Goal: Navigation & Orientation: Find specific page/section

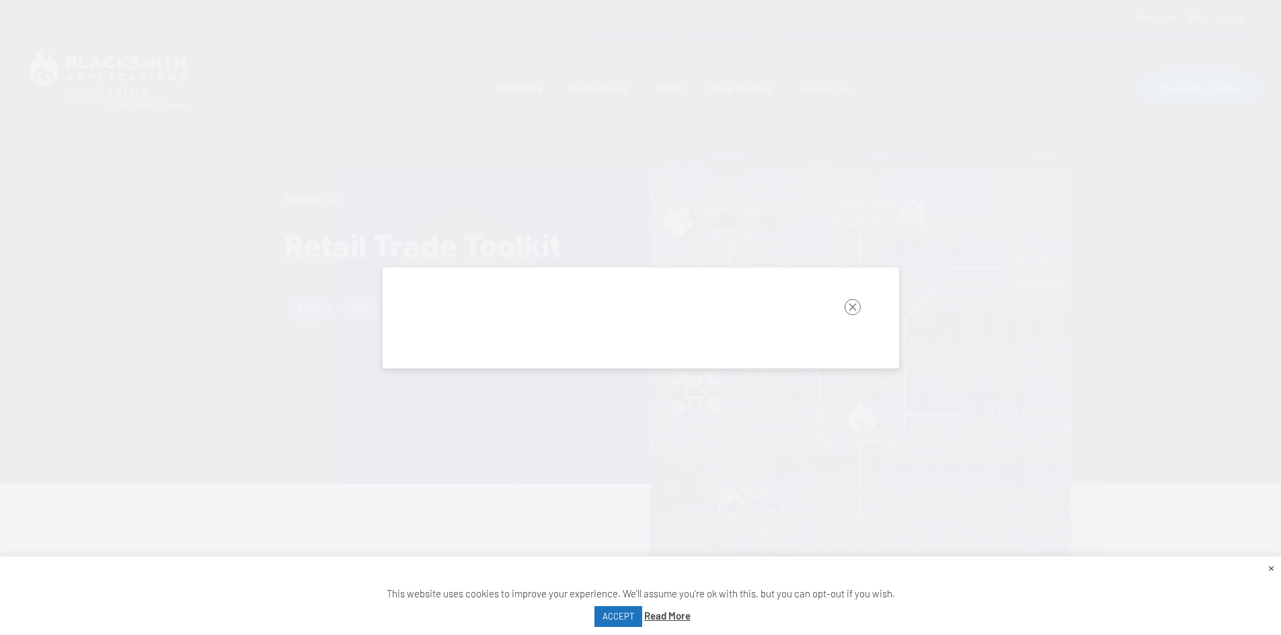
click at [607, 266] on div at bounding box center [640, 317] width 1281 height 635
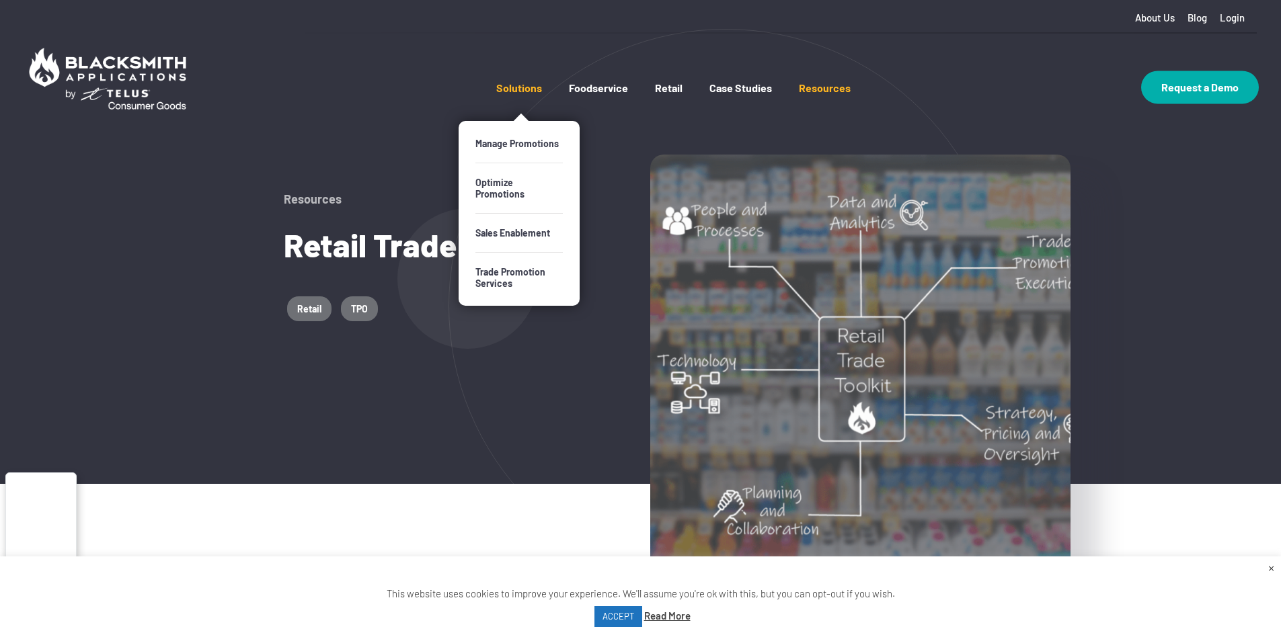
click at [522, 86] on link "Solutions" at bounding box center [519, 101] width 46 height 40
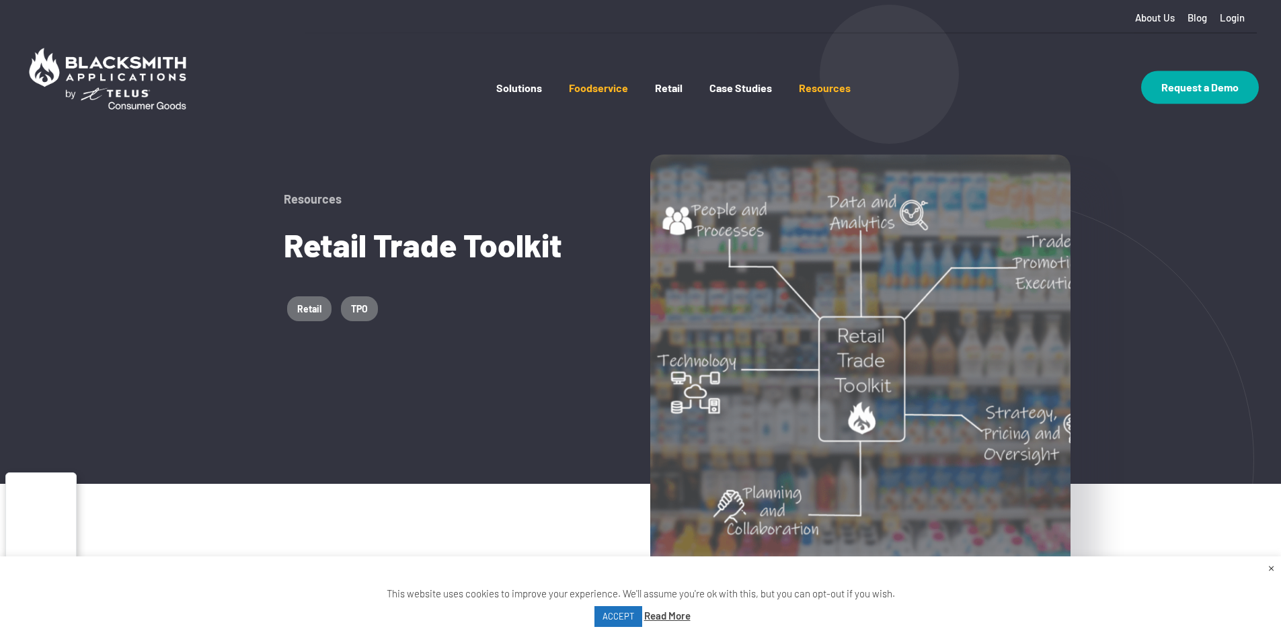
click at [606, 89] on link "Foodservice" at bounding box center [598, 101] width 59 height 40
